Goal: Browse casually

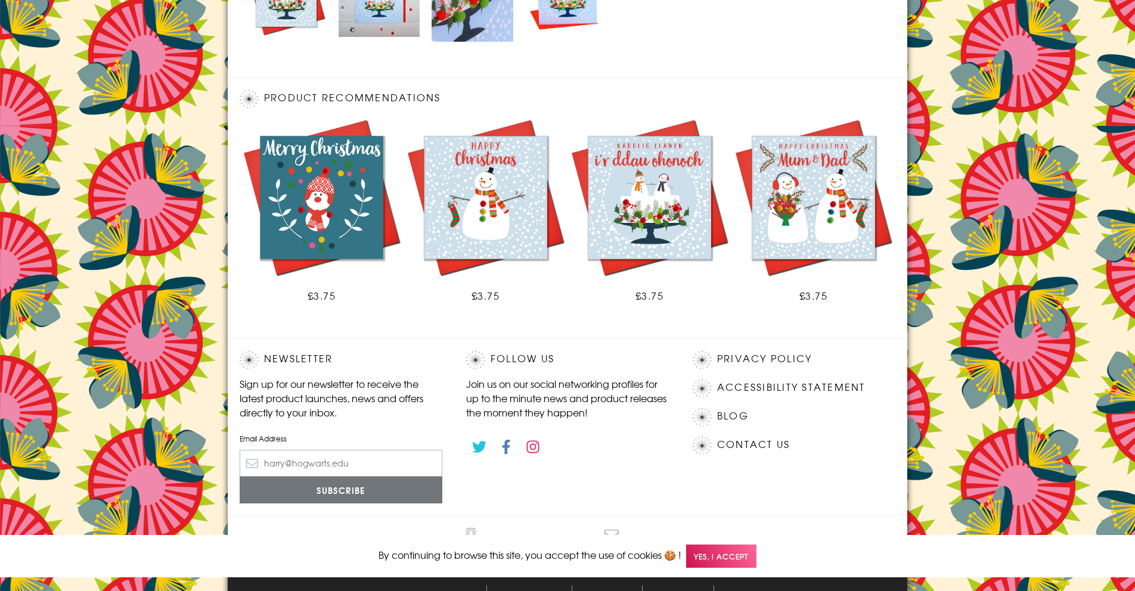
scroll to position [643, 0]
